Goal: Information Seeking & Learning: Get advice/opinions

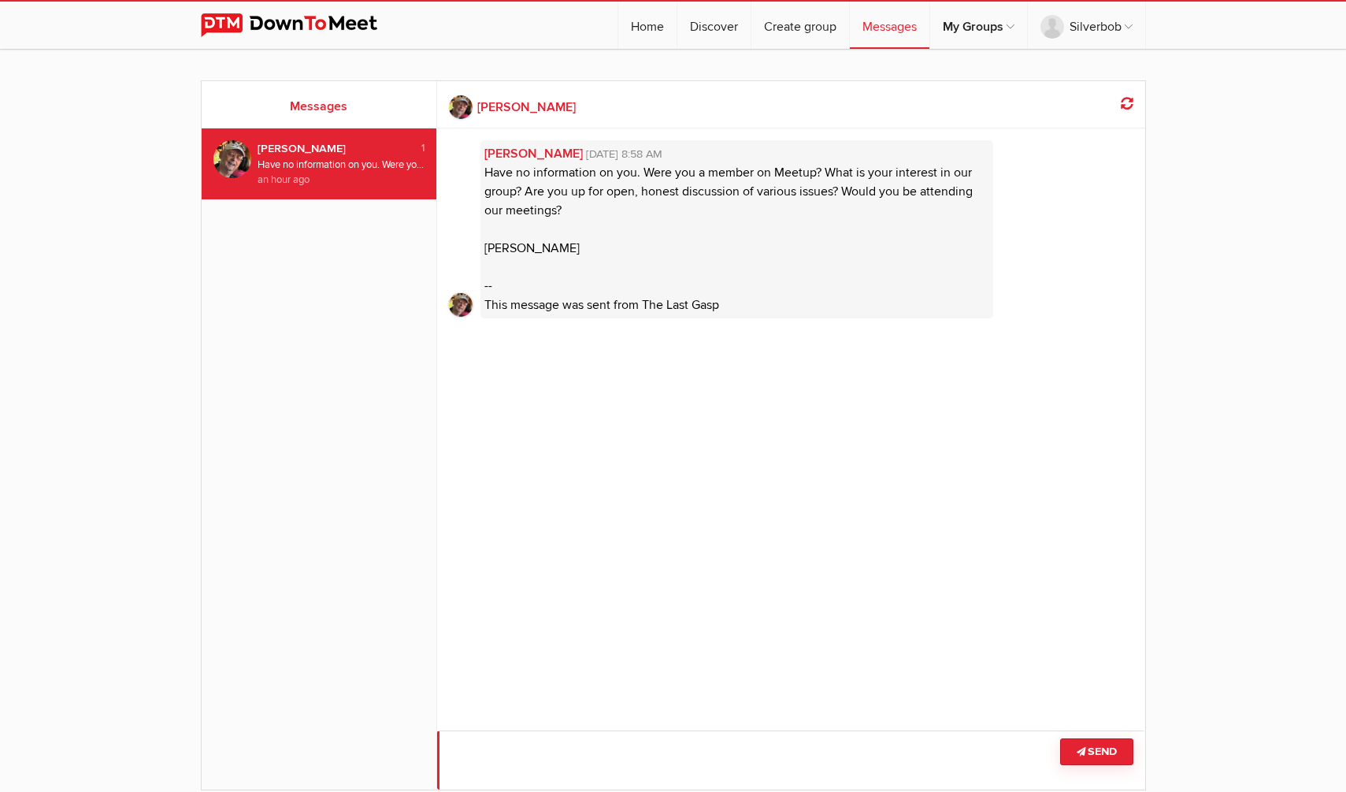
click at [662, 740] on textarea at bounding box center [791, 759] width 708 height 59
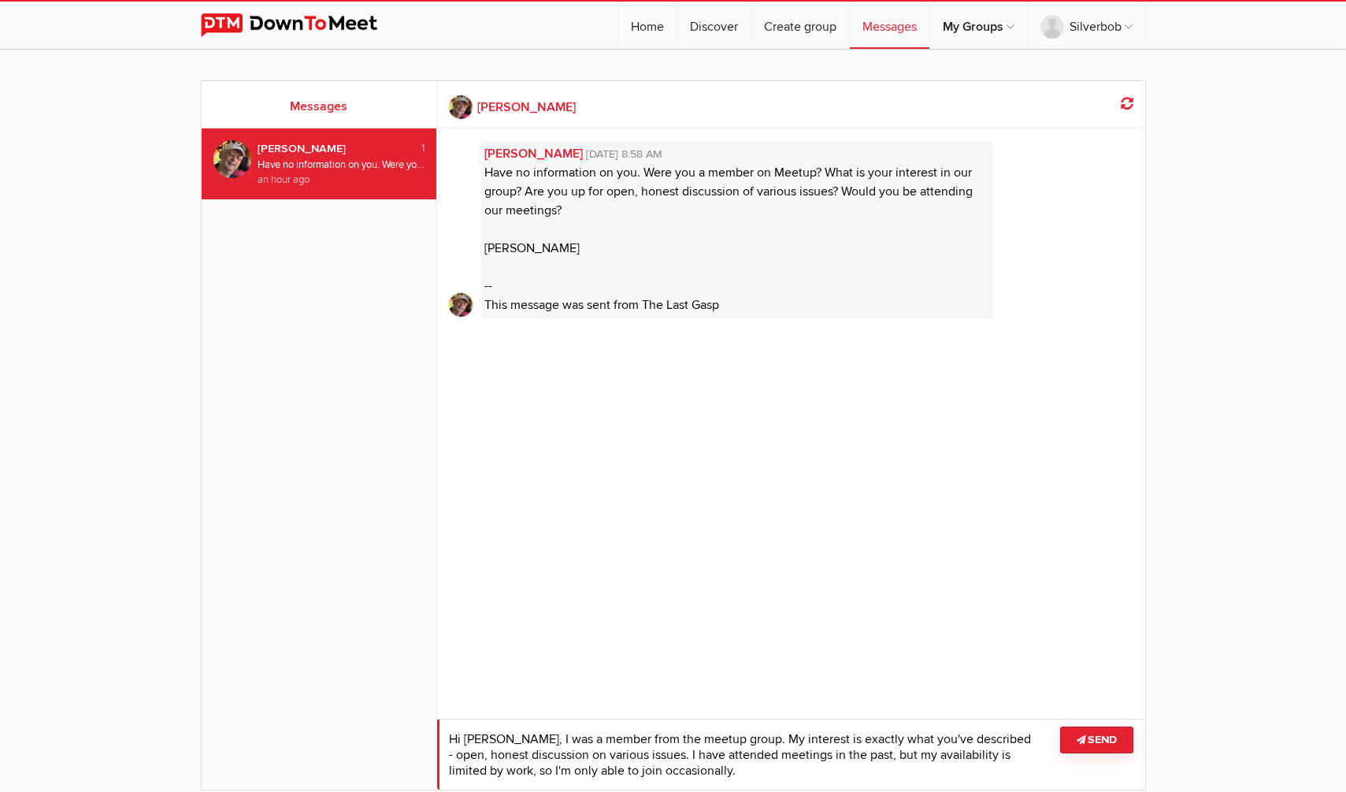
type textarea "Hi [PERSON_NAME], I was a member from the meetup group. My interest is exactly …"
click at [1110, 741] on button "Send" at bounding box center [1096, 739] width 73 height 27
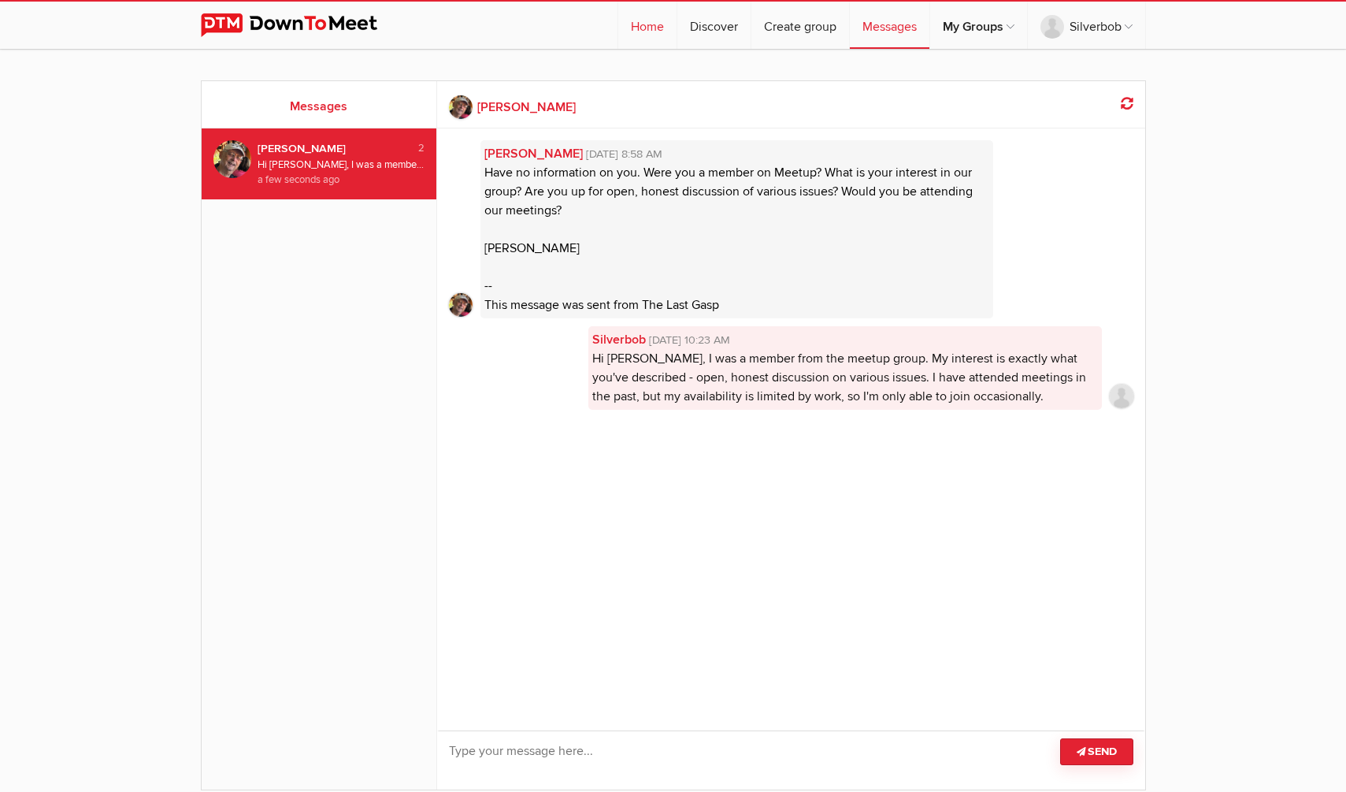
click at [653, 28] on link "Home" at bounding box center [647, 25] width 58 height 47
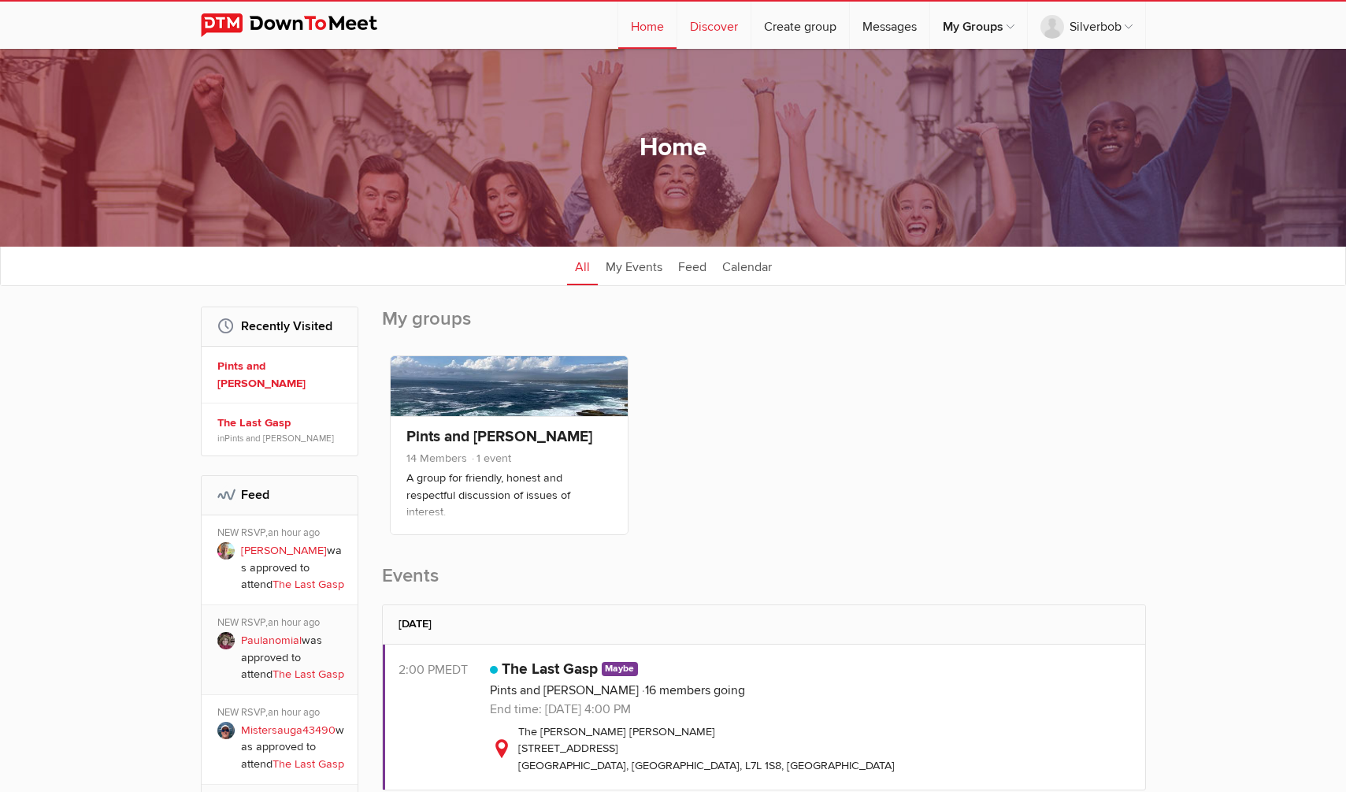
click at [711, 26] on link "Discover" at bounding box center [713, 25] width 73 height 47
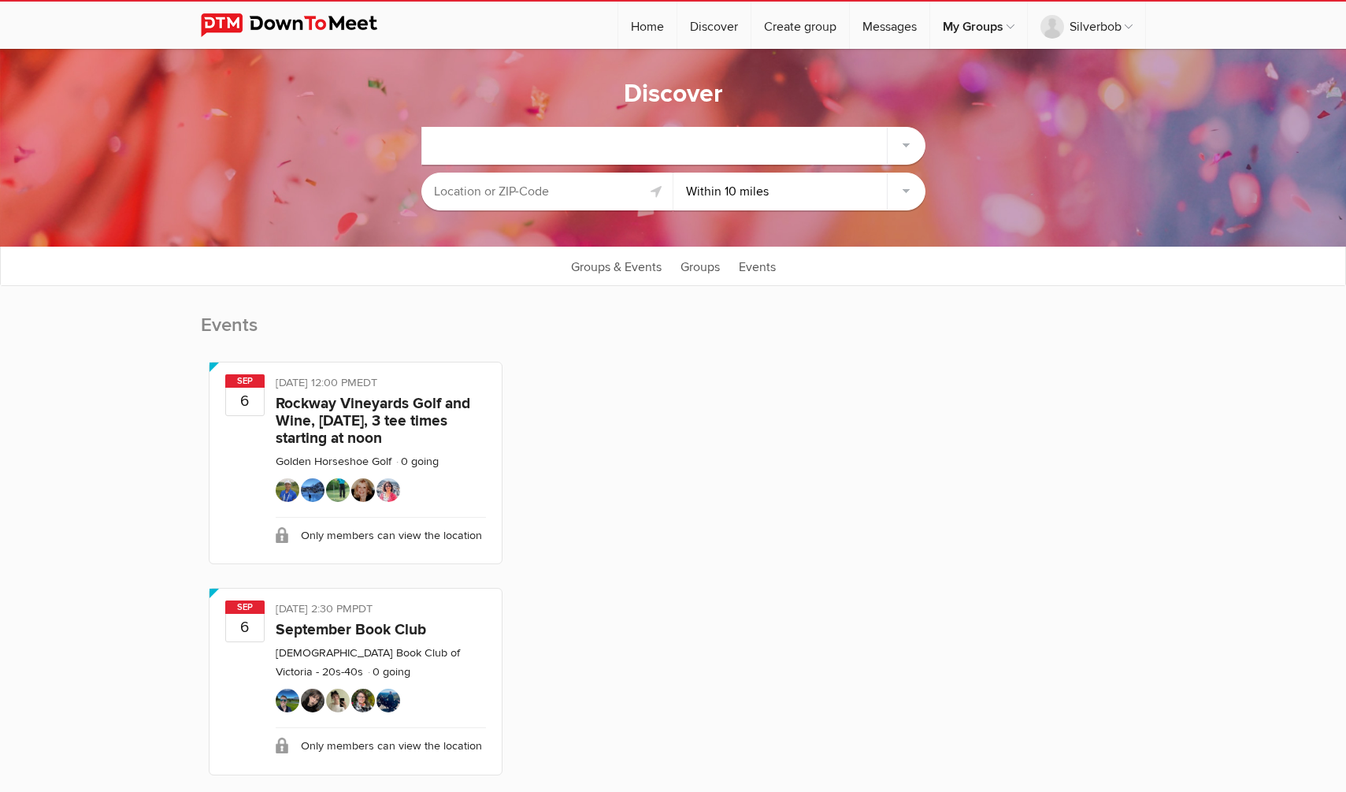
click at [514, 198] on input "text" at bounding box center [547, 191] width 252 height 38
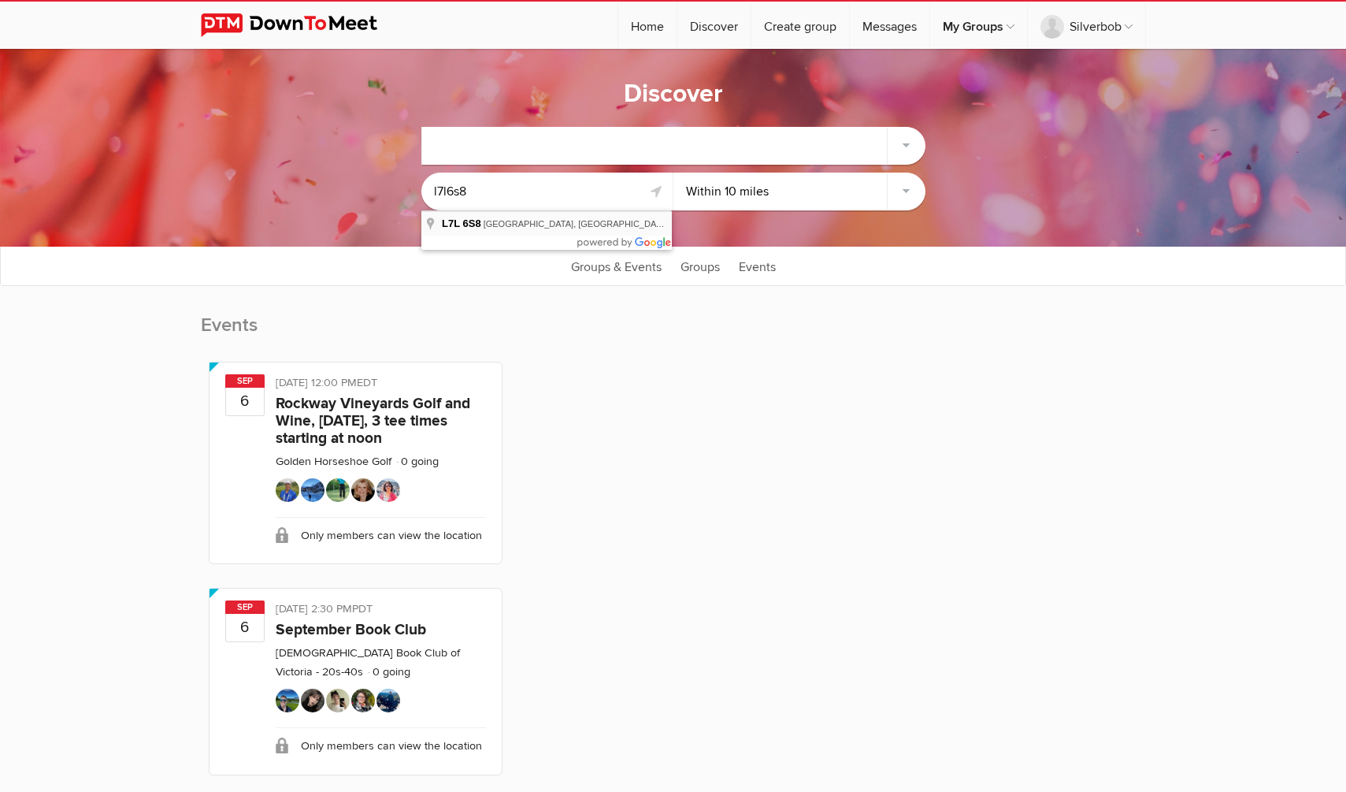
type input "[GEOGRAPHIC_DATA], ON L7L 6S8, [GEOGRAPHIC_DATA]"
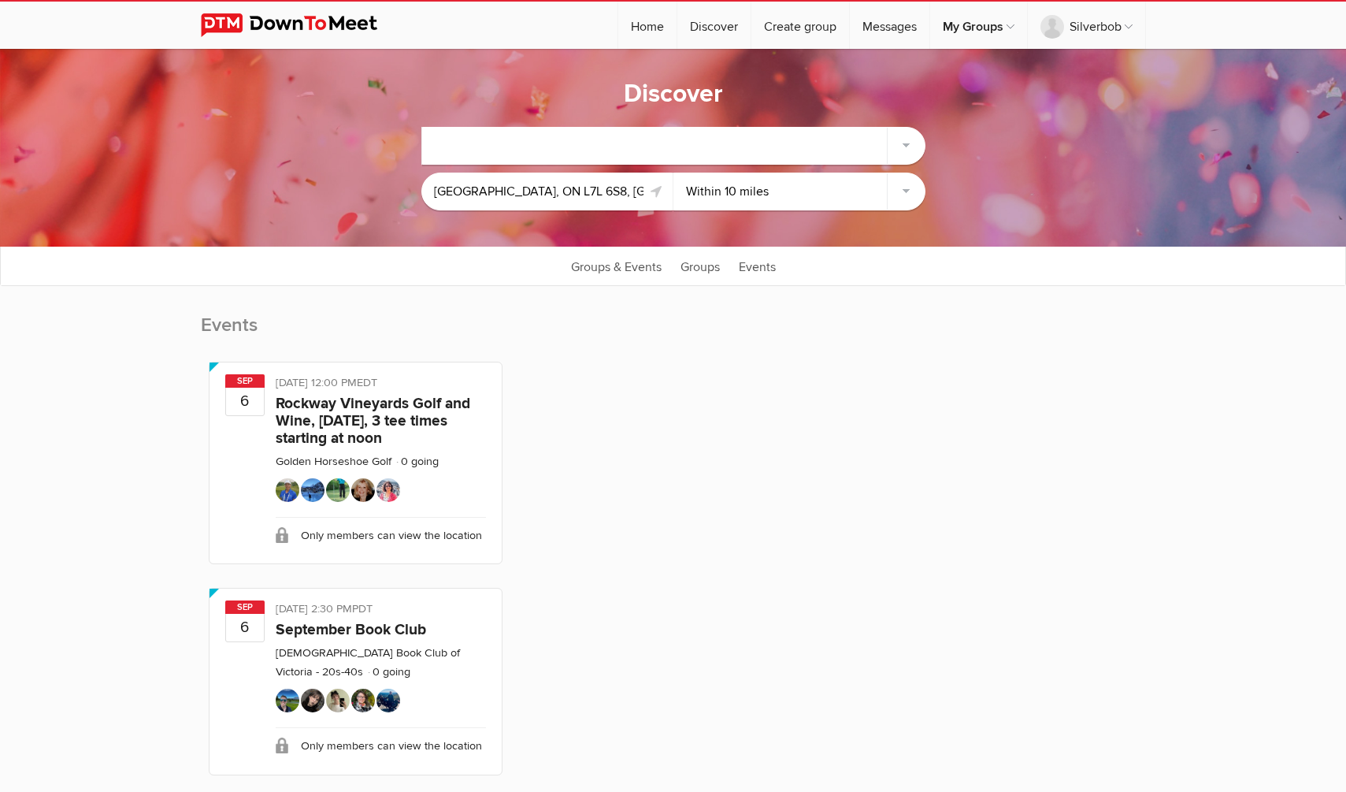
click at [848, 202] on select "Within 10 miles Within 25 miles Within 50 miles Within 100 miles Within any dis…" at bounding box center [799, 191] width 252 height 38
select select "Within 25 miles"
click at [673, 172] on select "Within 10 miles Within 25 miles Within 50 miles Within 100 miles Within any dis…" at bounding box center [799, 191] width 252 height 38
click at [798, 190] on select "Within 10 miles Within 25 miles Within 50 miles Within 100 miles Within any dis…" at bounding box center [799, 191] width 252 height 38
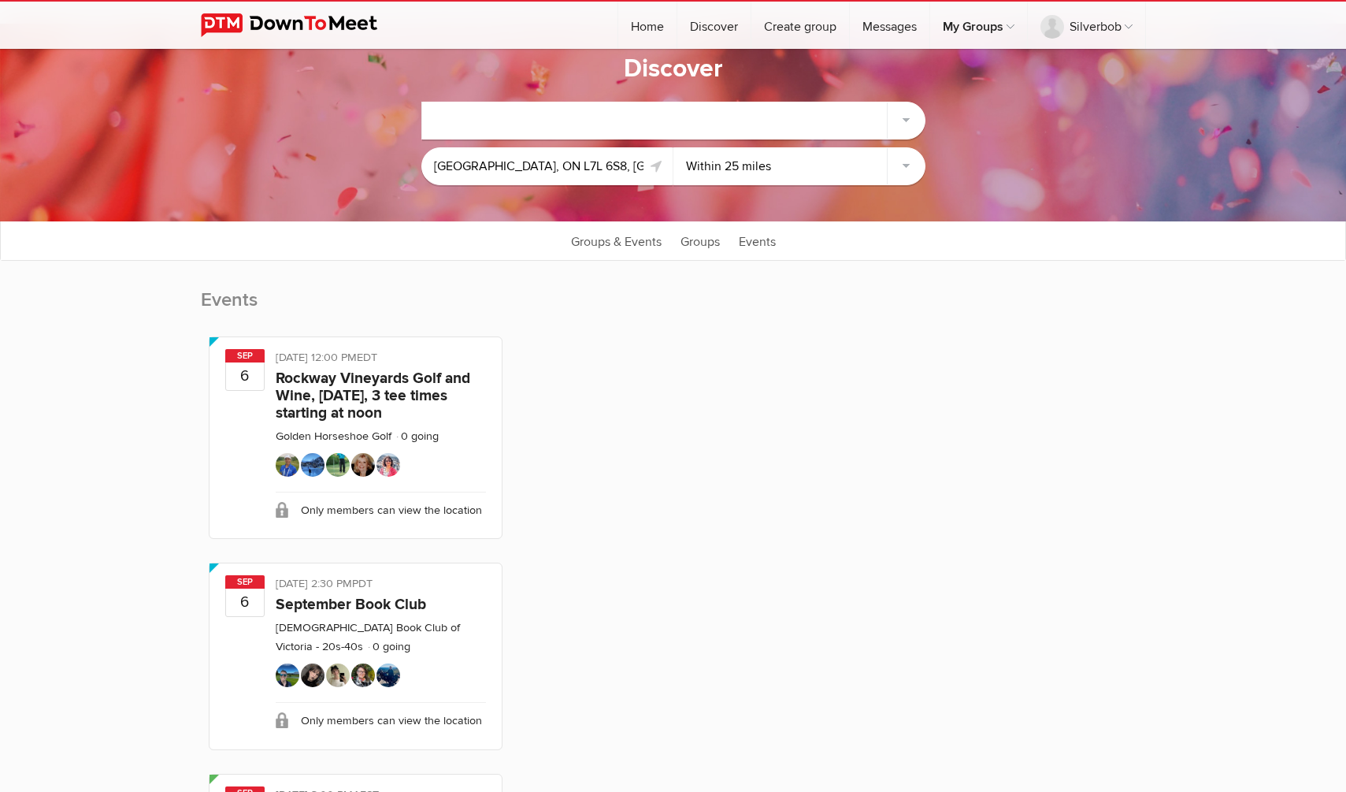
scroll to position [79, 0]
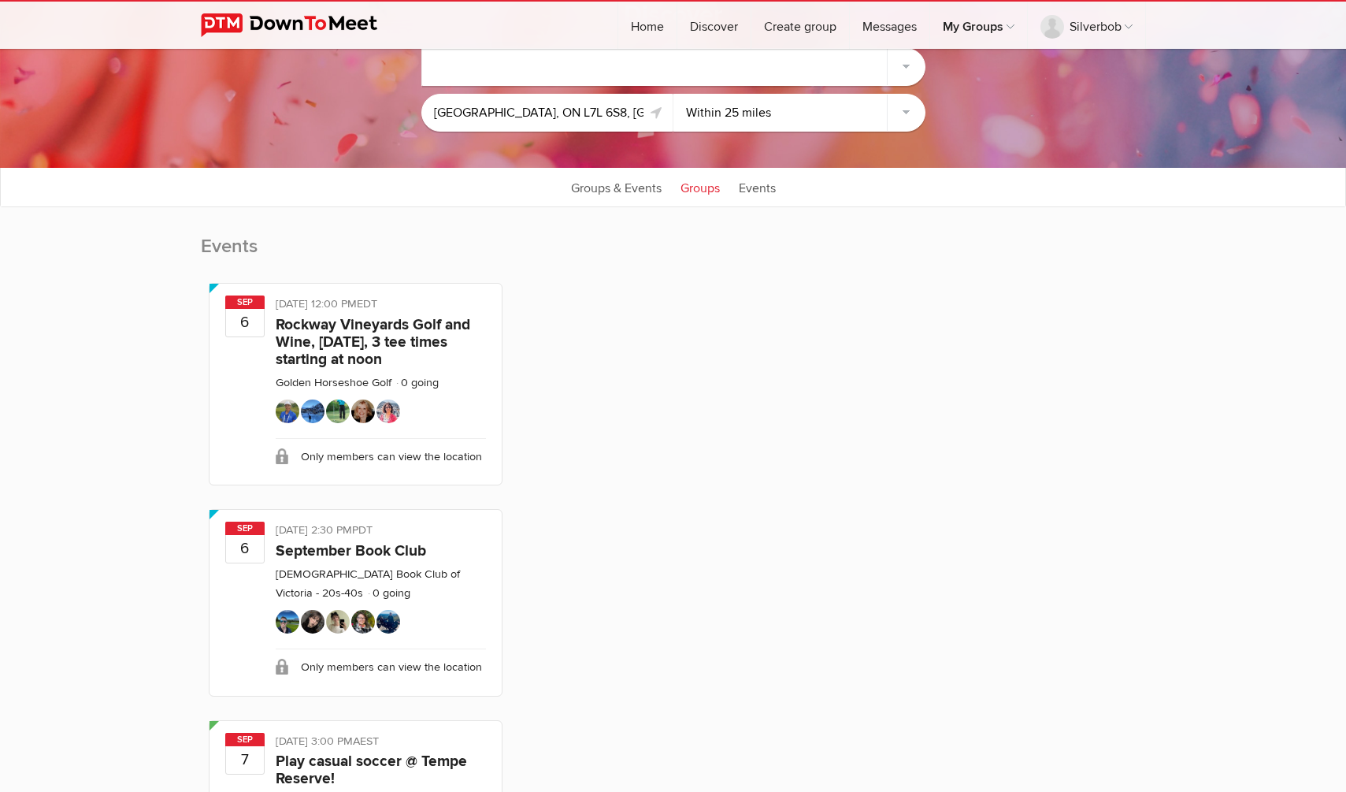
click at [704, 185] on link "Groups" at bounding box center [700, 186] width 55 height 39
select select "null"
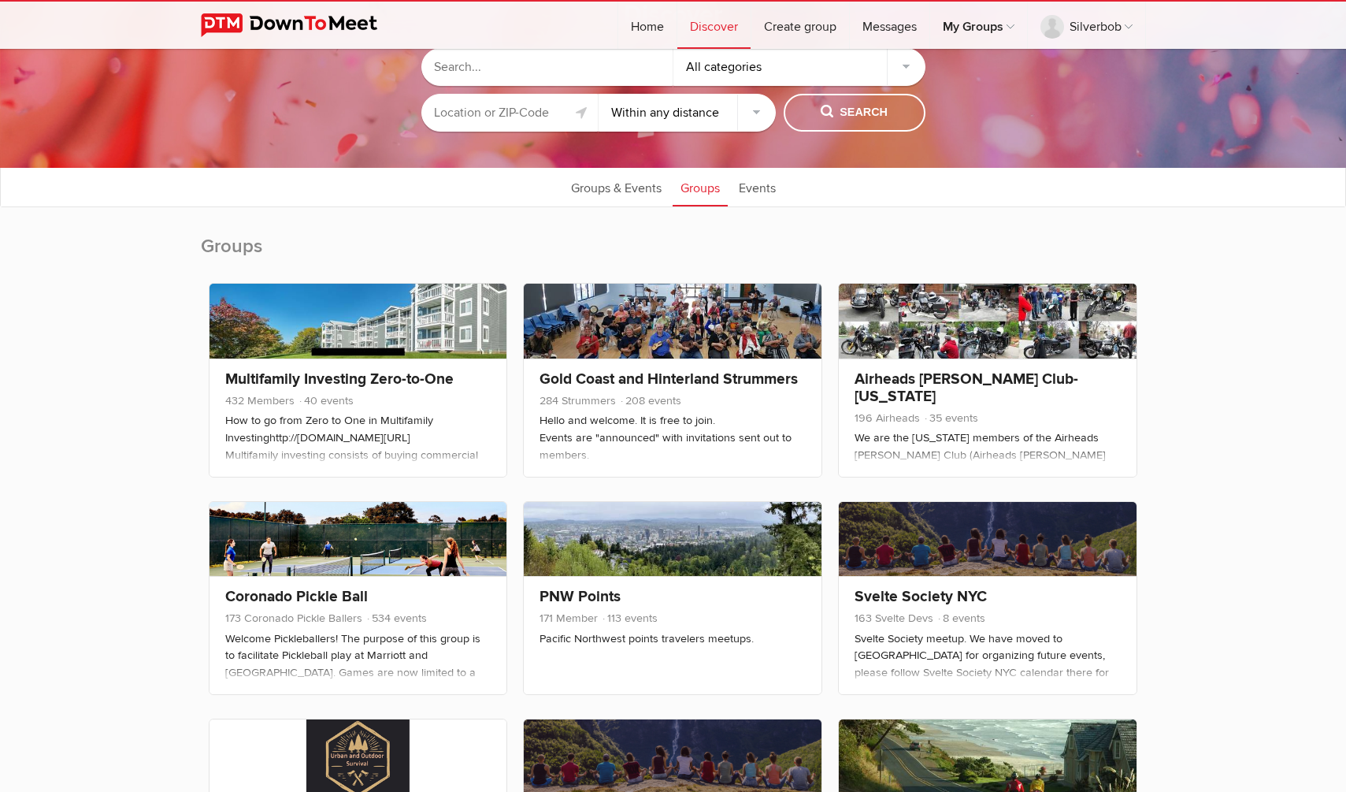
click at [519, 110] on input "text" at bounding box center [509, 113] width 177 height 38
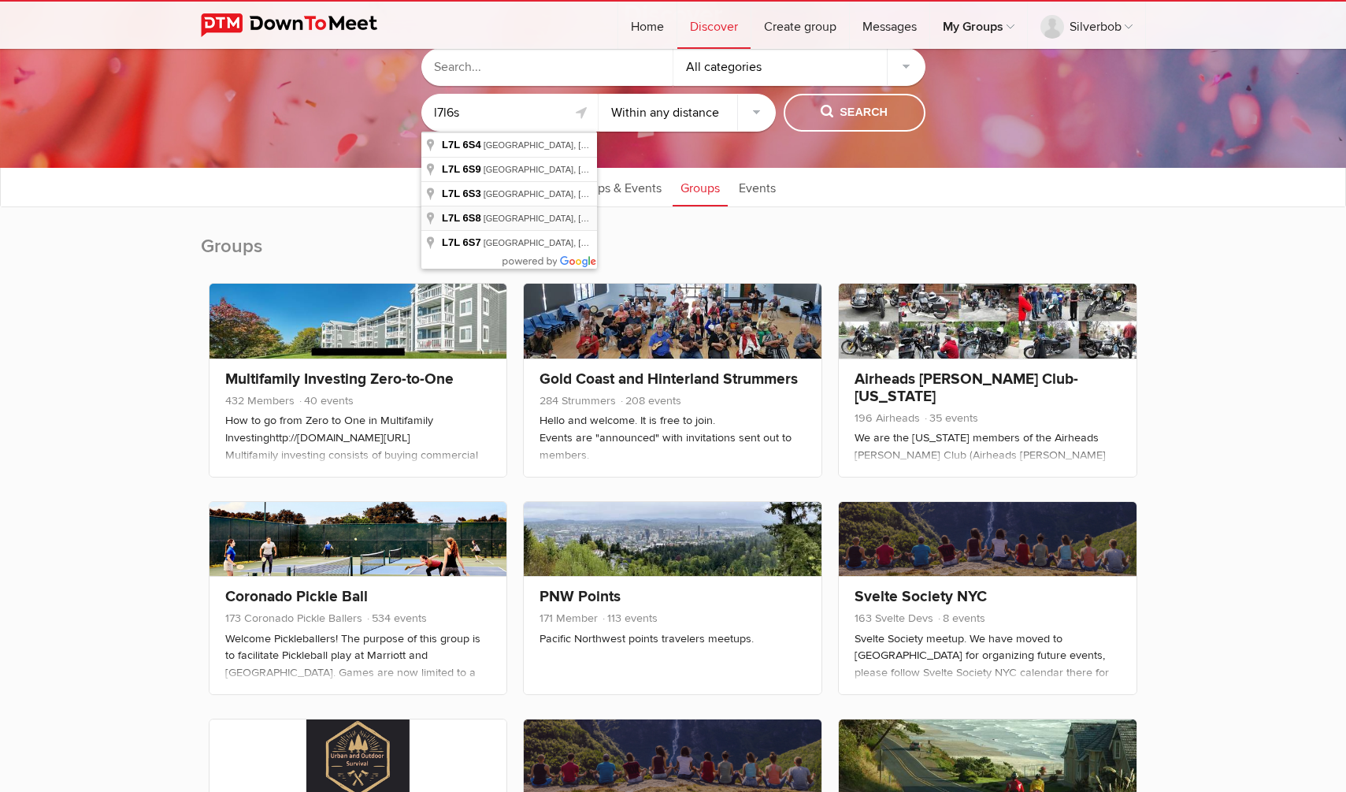
type input "[GEOGRAPHIC_DATA], ON L7L 6S8, [GEOGRAPHIC_DATA]"
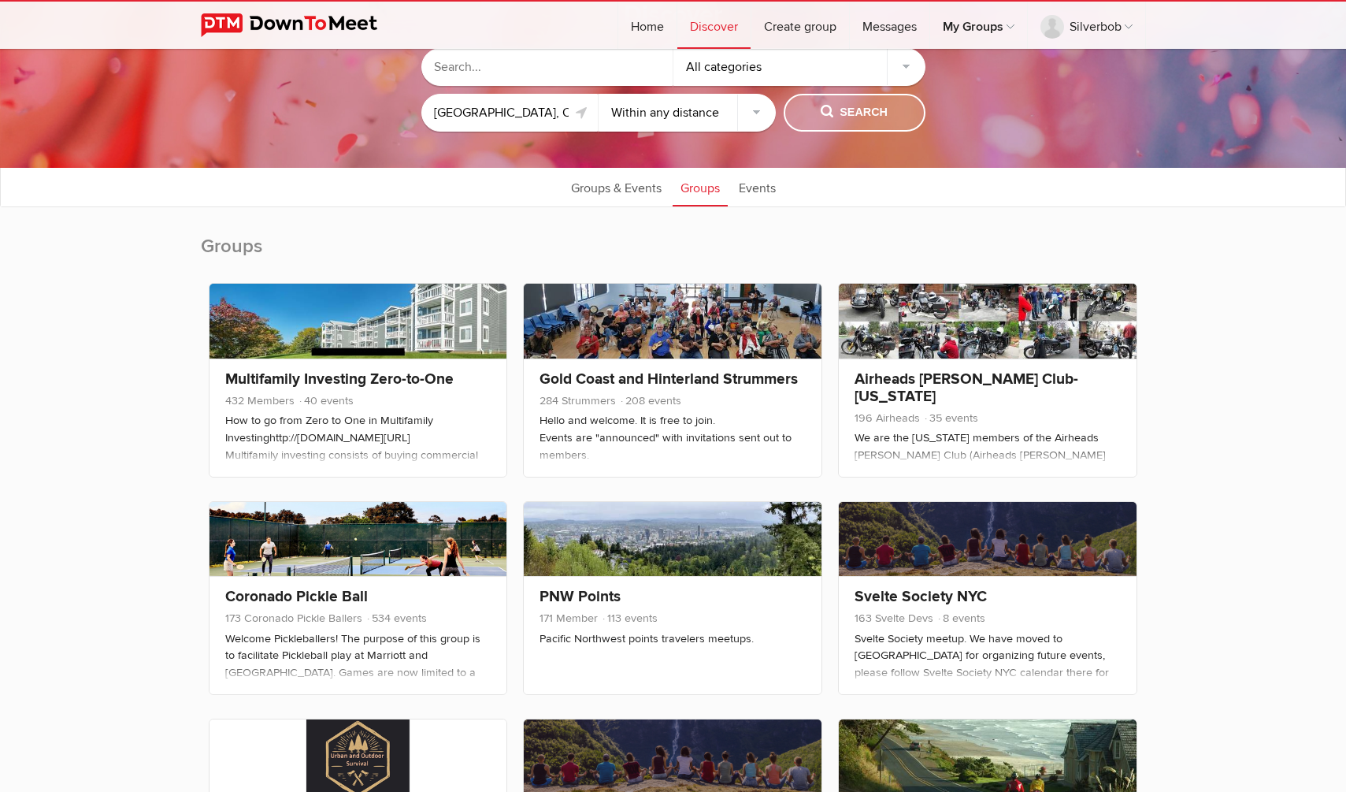
click at [835, 108] on span "Search" at bounding box center [854, 112] width 67 height 17
click at [866, 118] on span "Search" at bounding box center [854, 112] width 67 height 17
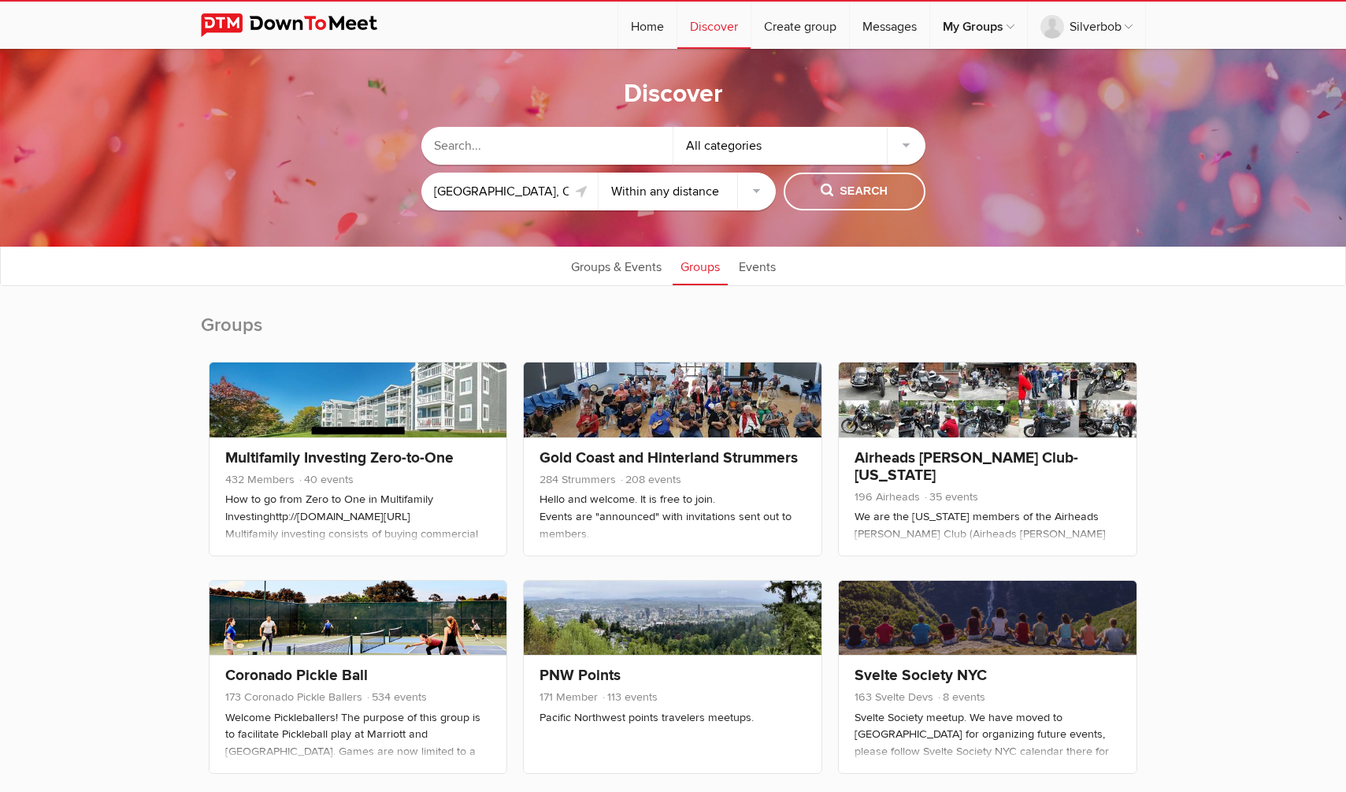
click at [748, 142] on div "All categories" at bounding box center [799, 146] width 252 height 38
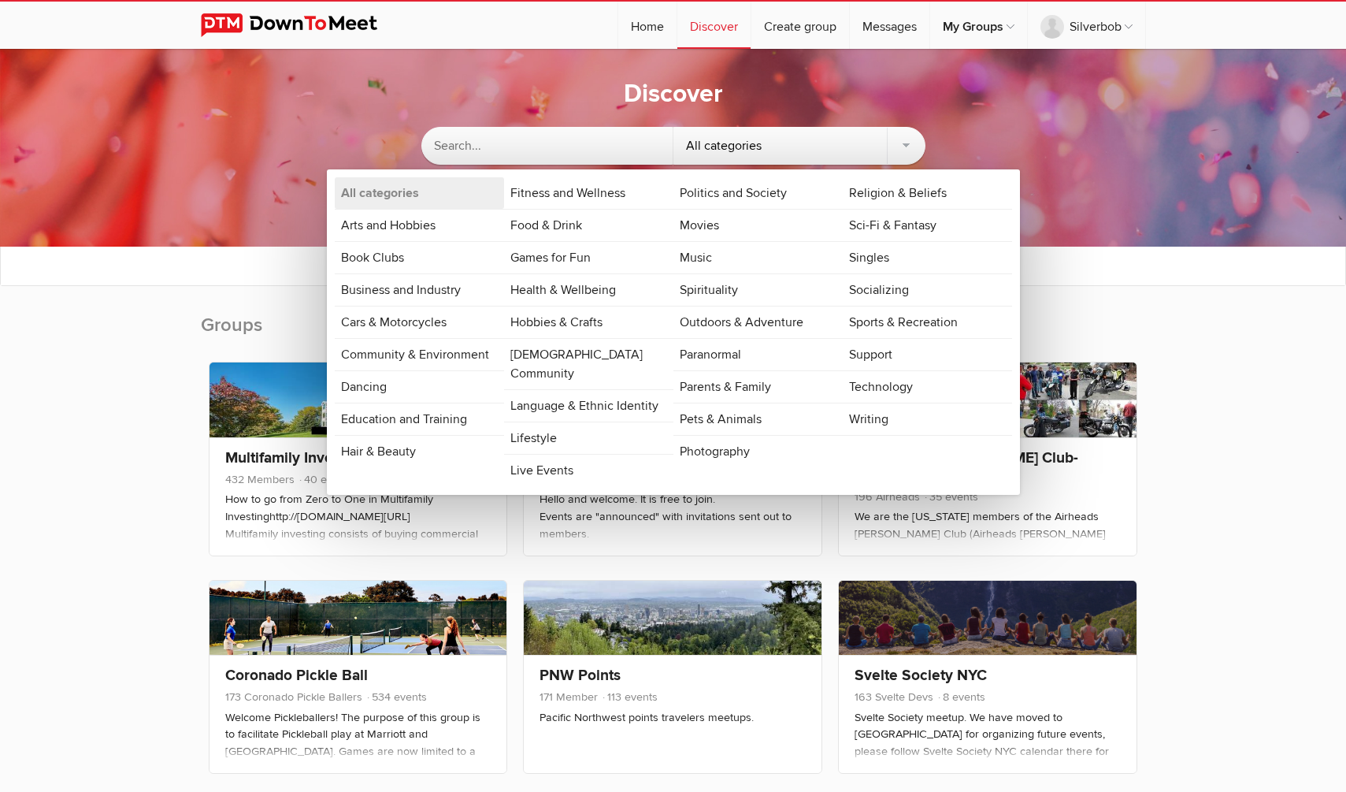
click at [748, 142] on div "All categories" at bounding box center [799, 146] width 252 height 38
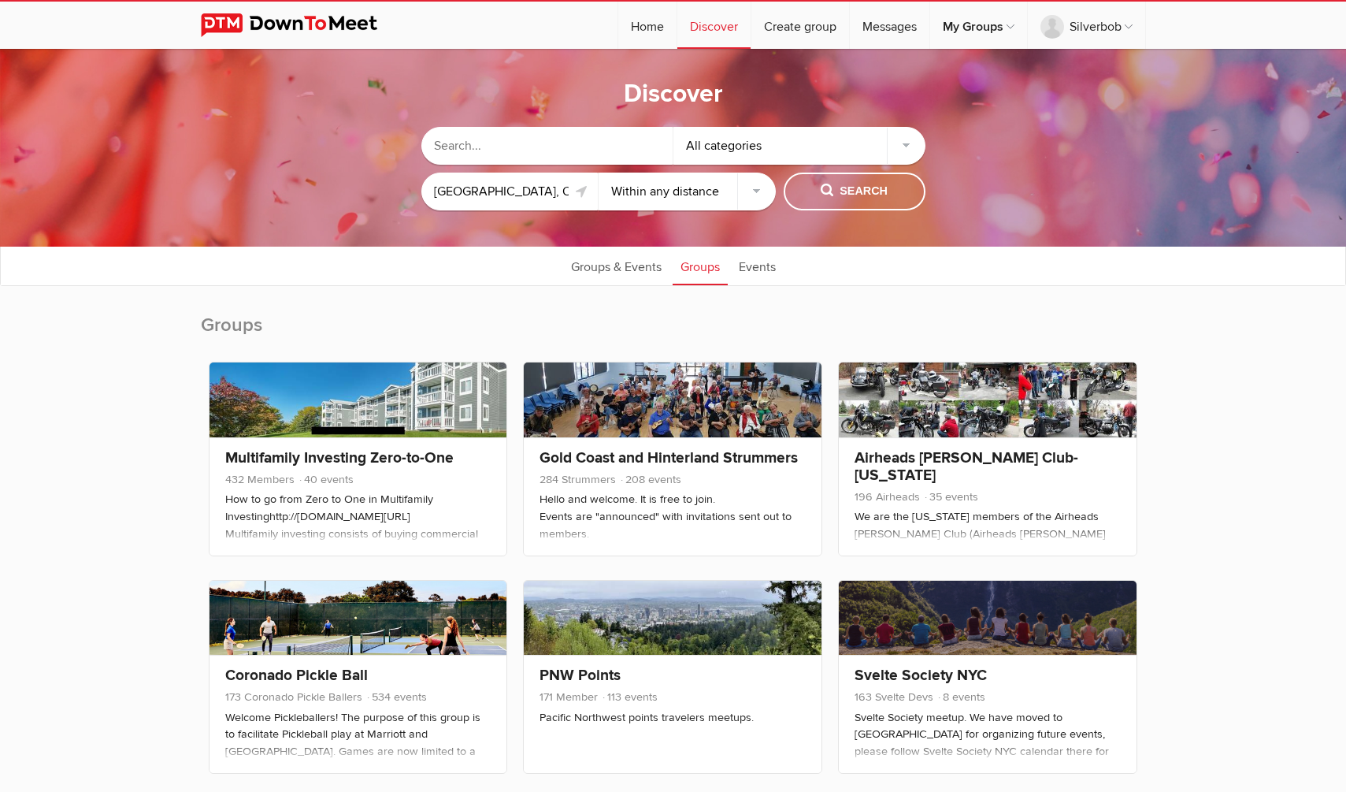
click at [698, 195] on select "Within 10 miles Within 25 miles Within 50 miles Within 100 miles Within any dis…" at bounding box center [687, 191] width 177 height 38
click at [599, 172] on select "Within 10 miles Within 25 miles Within 50 miles Within 100 miles Within any dis…" at bounding box center [687, 191] width 177 height 38
click at [848, 191] on span "Search" at bounding box center [854, 191] width 67 height 17
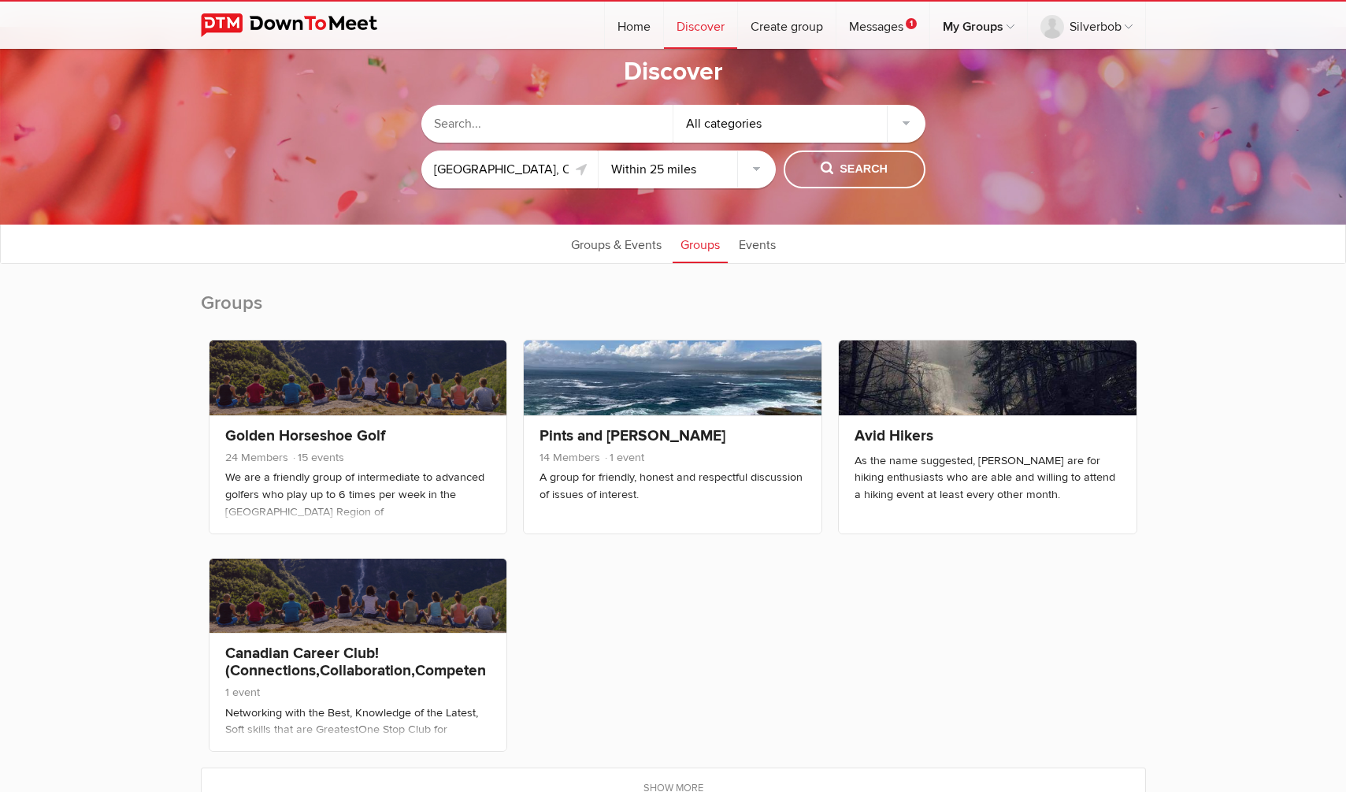
scroll to position [79, 0]
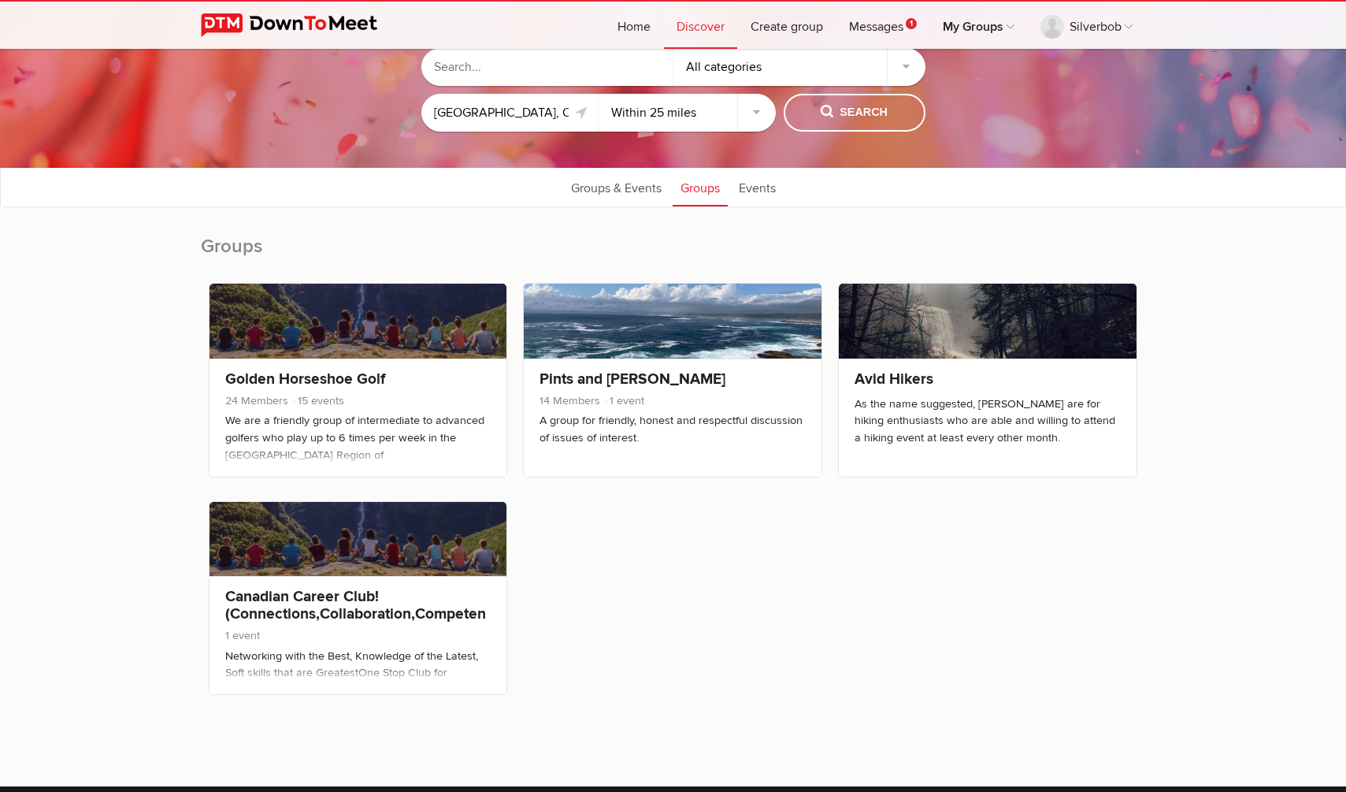
click at [684, 116] on select "Within 10 miles Within 25 miles Within 50 miles Within 100 miles Within any dis…" at bounding box center [687, 113] width 177 height 38
select select "50"
click at [599, 94] on select "Within 10 miles Within 25 miles Within 50 miles Within 100 miles Within any dis…" at bounding box center [687, 113] width 177 height 38
click at [852, 112] on span "Search" at bounding box center [854, 112] width 67 height 17
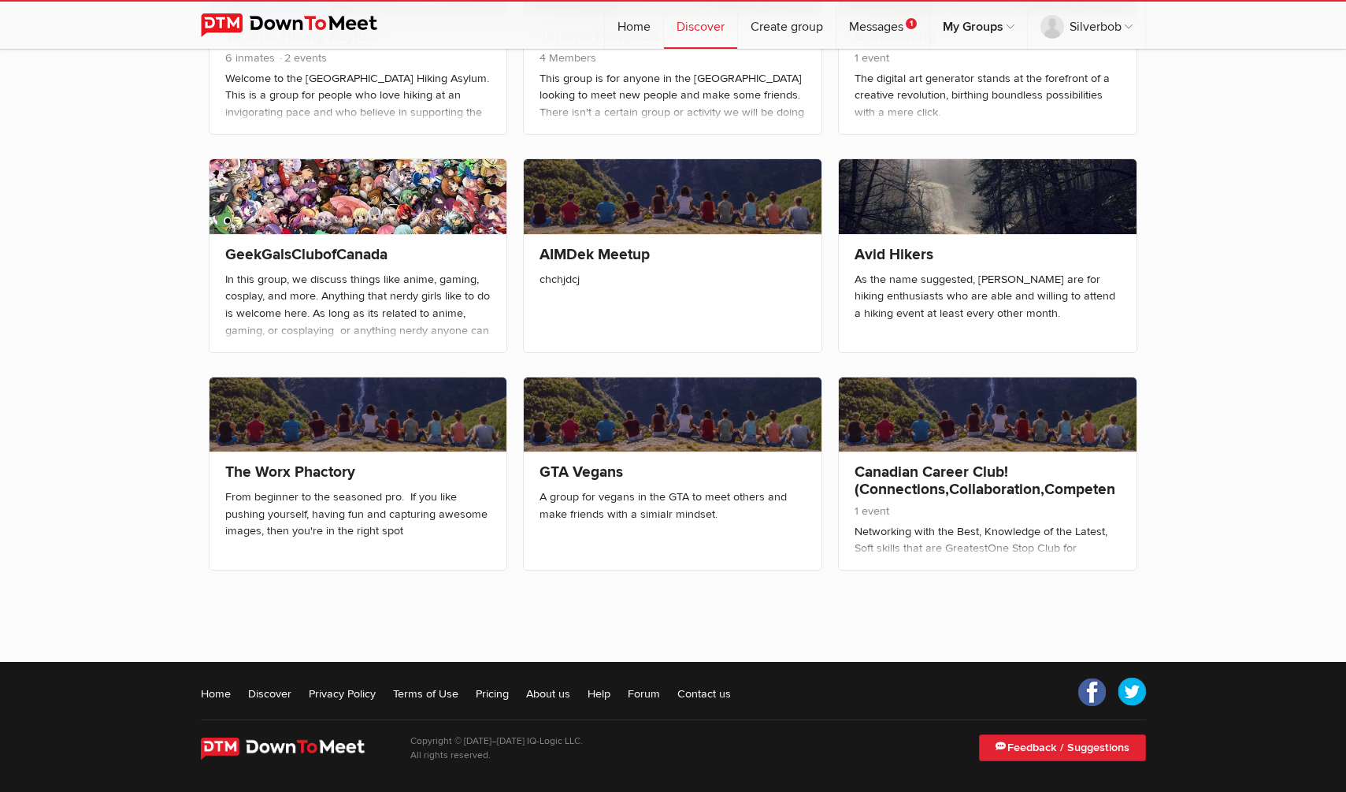
scroll to position [641, 0]
